Goal: Navigation & Orientation: Find specific page/section

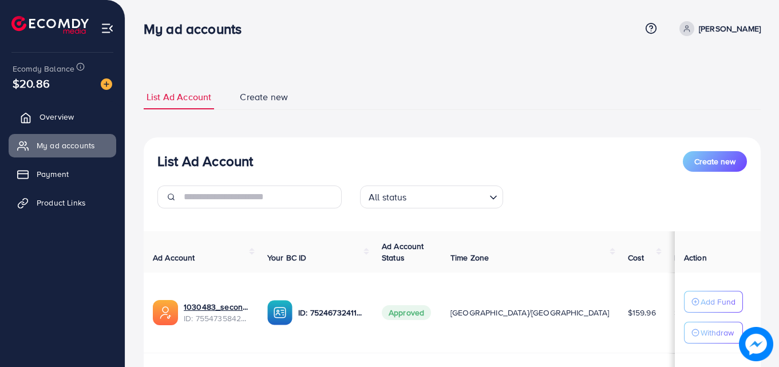
click at [62, 116] on span "Overview" at bounding box center [56, 116] width 34 height 11
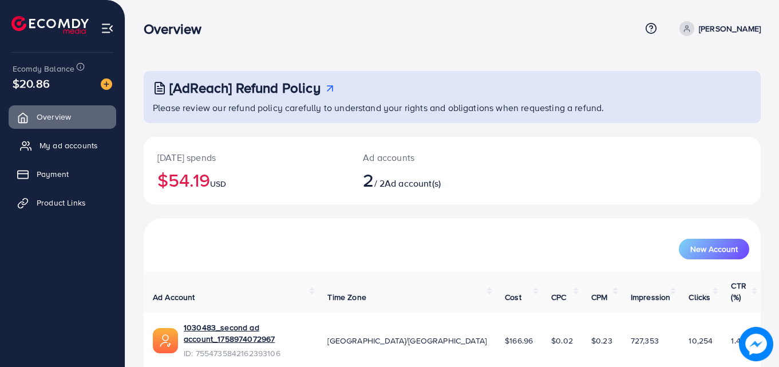
click at [63, 144] on span "My ad accounts" at bounding box center [68, 145] width 58 height 11
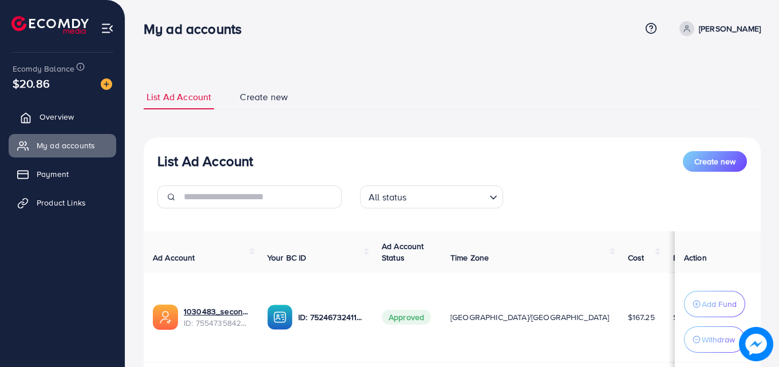
click at [58, 118] on span "Overview" at bounding box center [56, 116] width 34 height 11
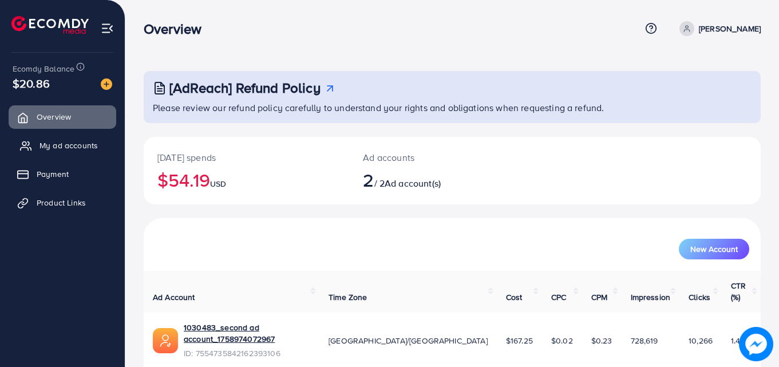
click at [65, 149] on span "My ad accounts" at bounding box center [68, 145] width 58 height 11
